Goal: Task Accomplishment & Management: Use online tool/utility

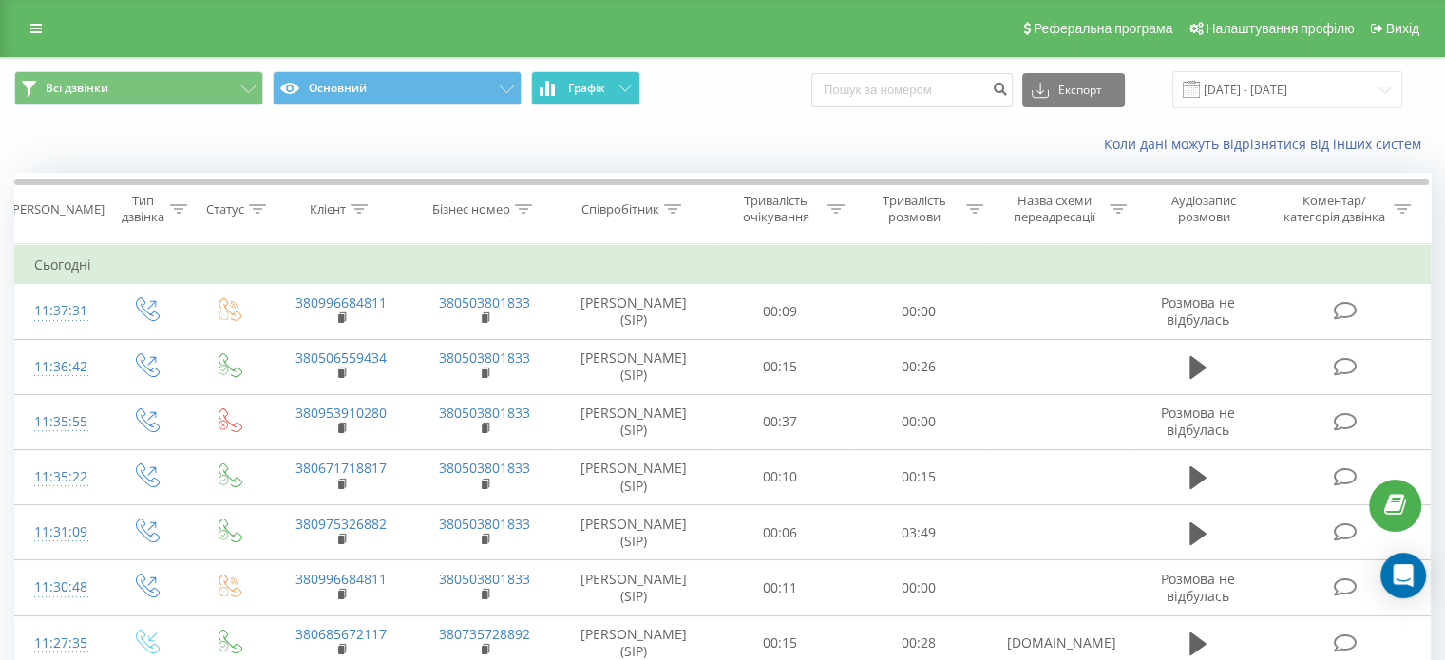
click at [627, 88] on icon at bounding box center [624, 88] width 13 height 7
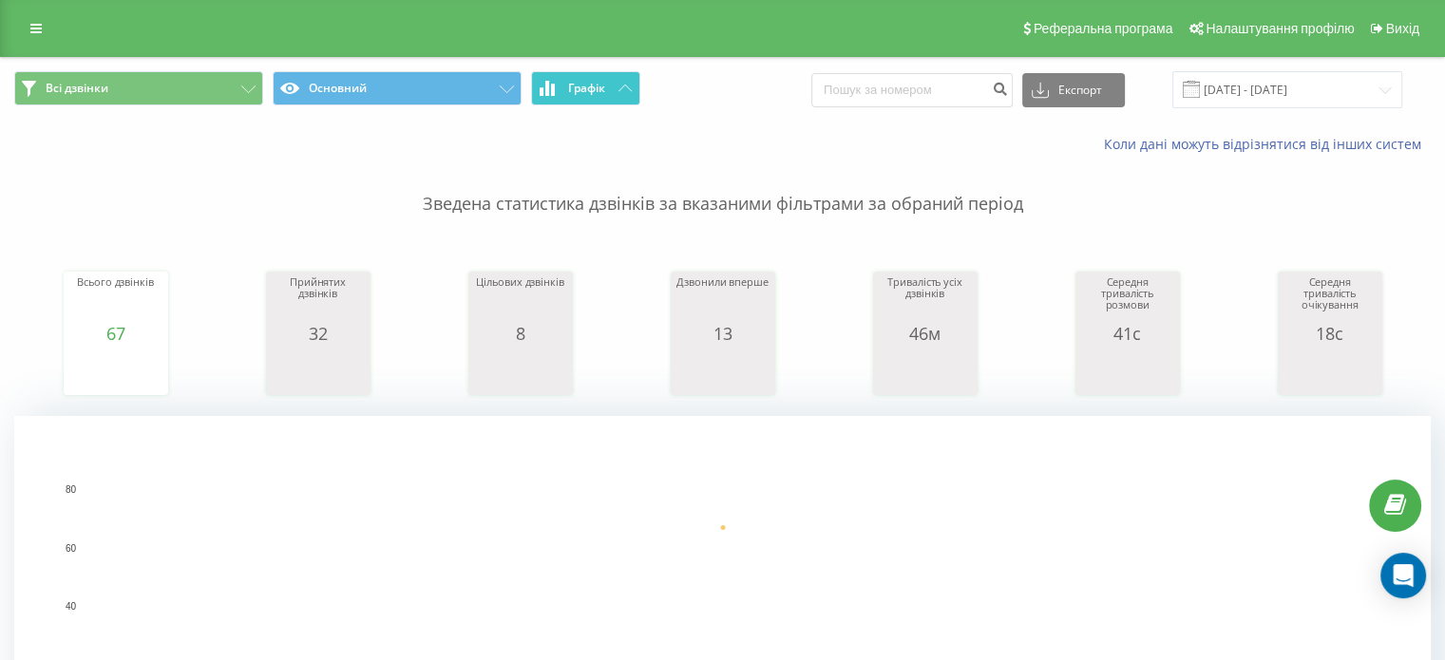
click at [627, 88] on icon at bounding box center [624, 88] width 13 height 7
